Goal: Navigation & Orientation: Understand site structure

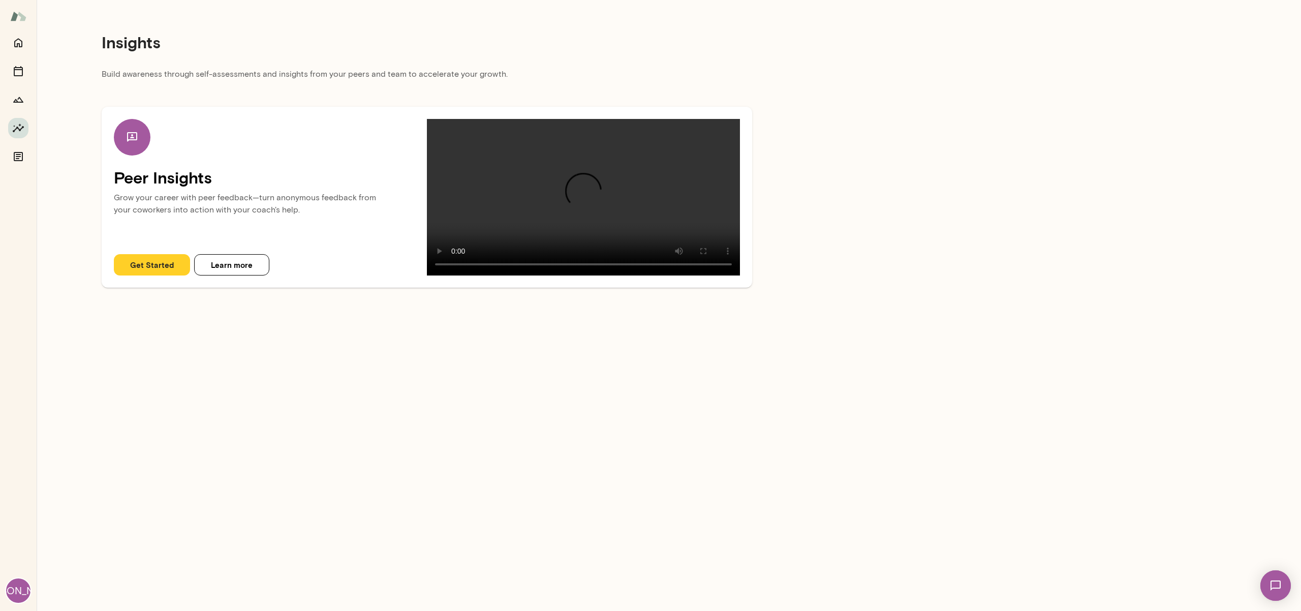
click at [11, 82] on div at bounding box center [18, 100] width 20 height 134
click at [12, 73] on button "Sessions" at bounding box center [18, 71] width 20 height 20
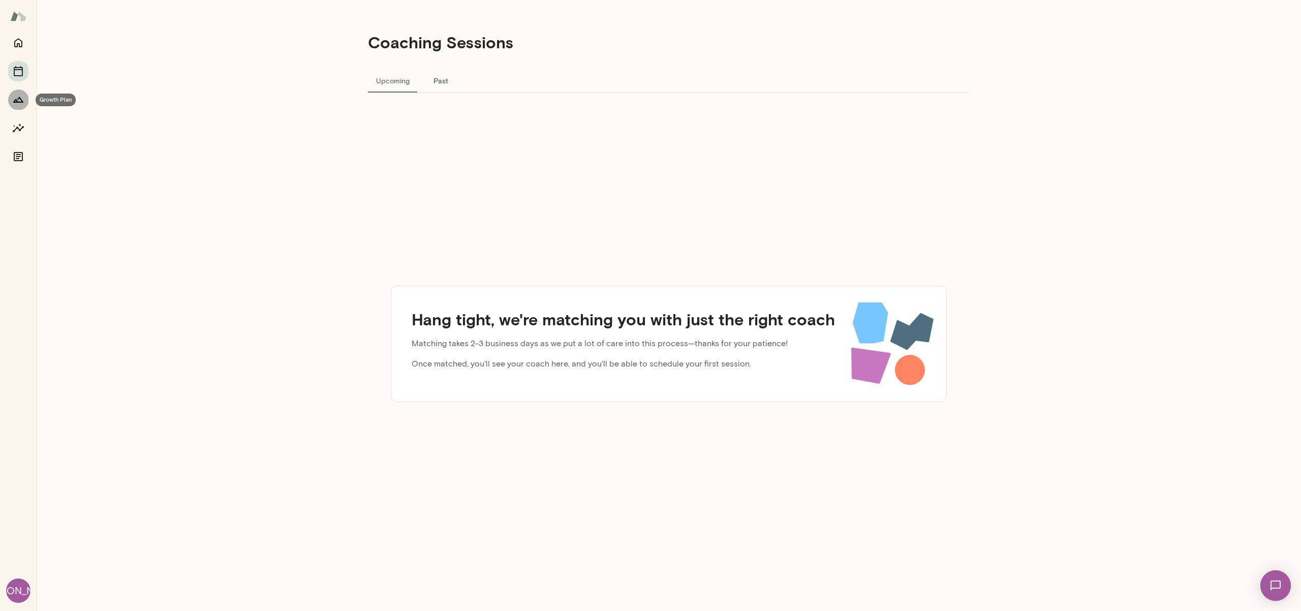
click at [12, 101] on icon "Growth Plan" at bounding box center [18, 100] width 12 height 12
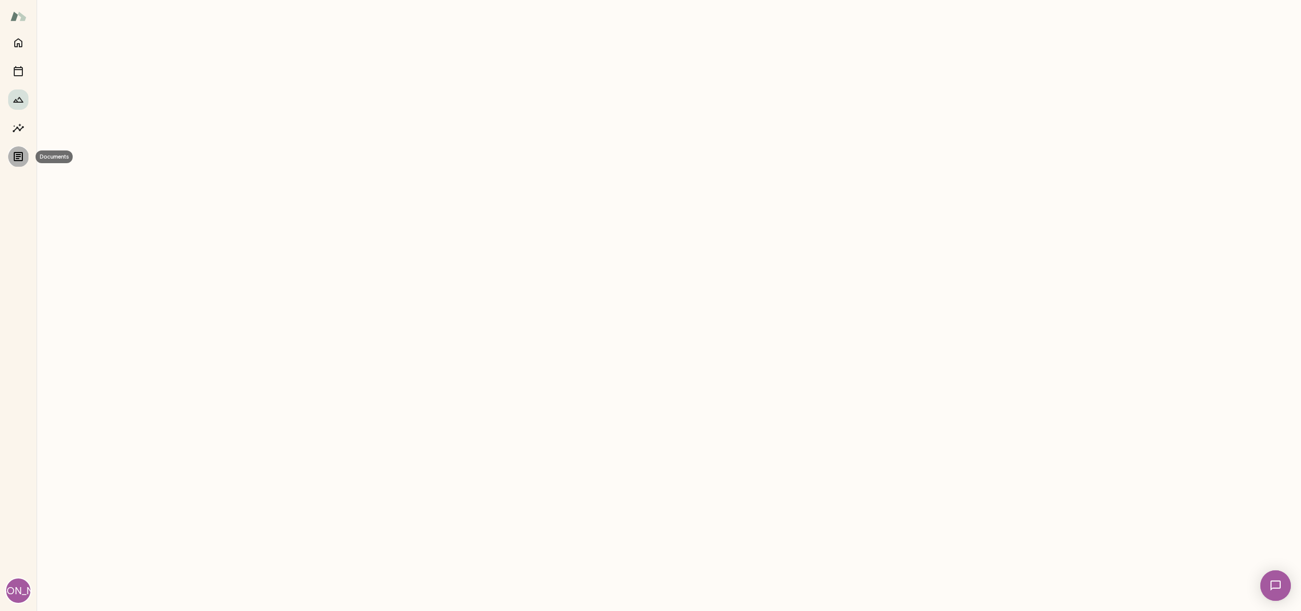
click at [13, 152] on icon "Documents" at bounding box center [18, 156] width 12 height 12
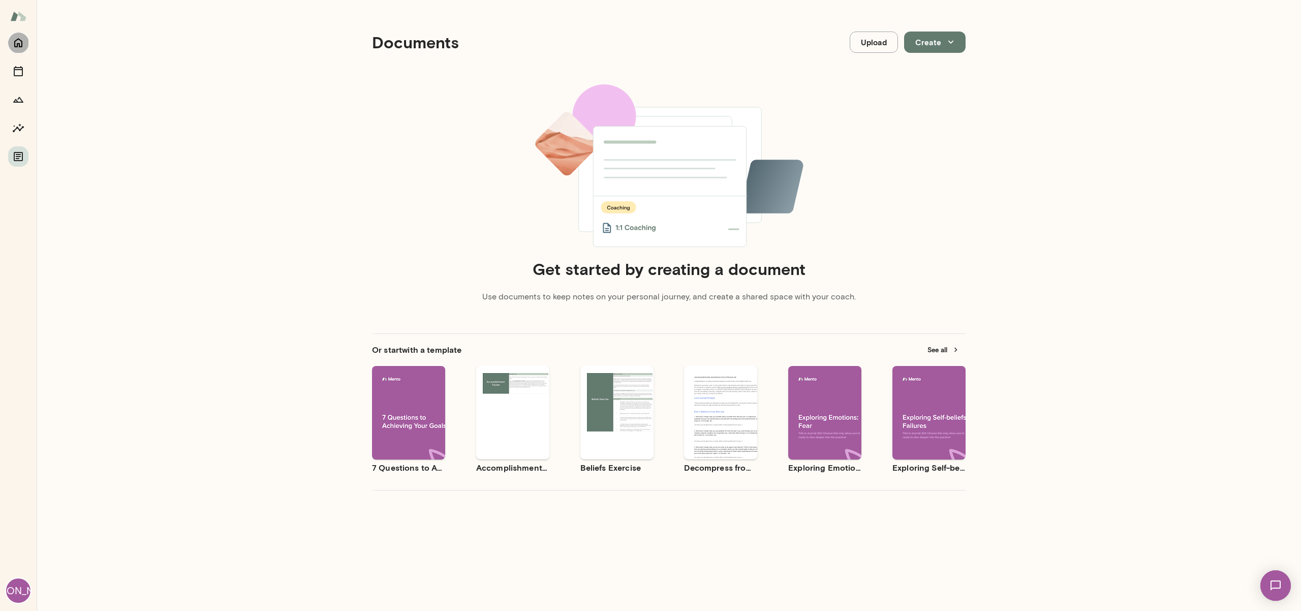
click at [13, 43] on icon "Home" at bounding box center [18, 43] width 12 height 12
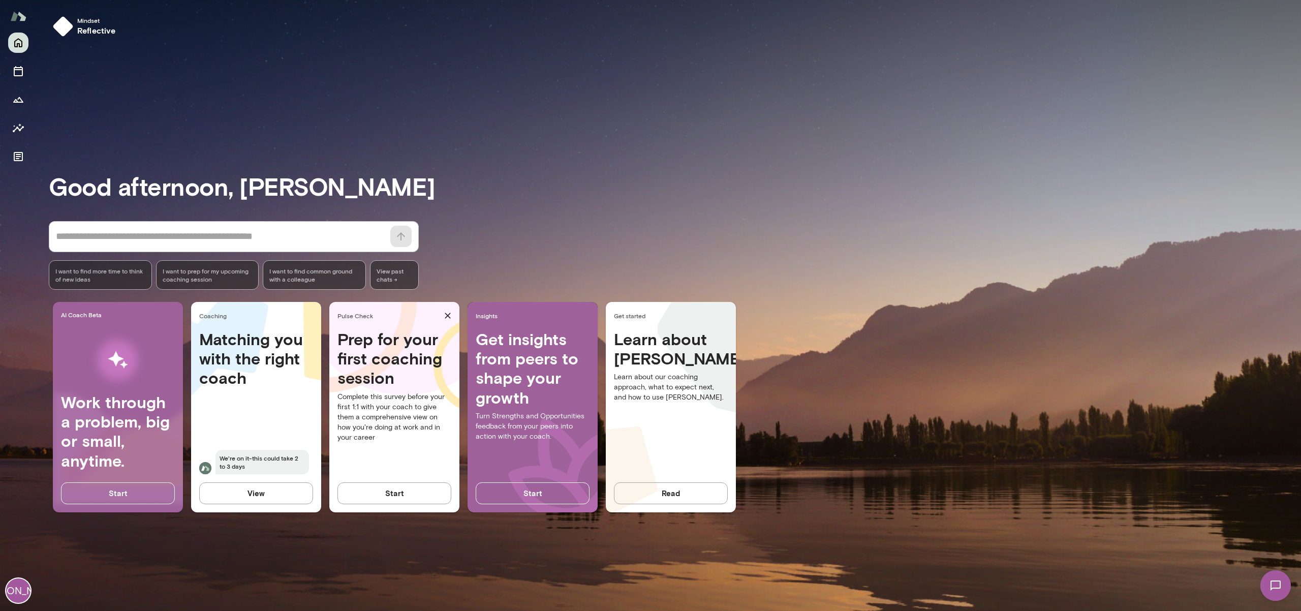
click at [439, 499] on button "Start" at bounding box center [394, 492] width 114 height 21
